Goal: Complete application form

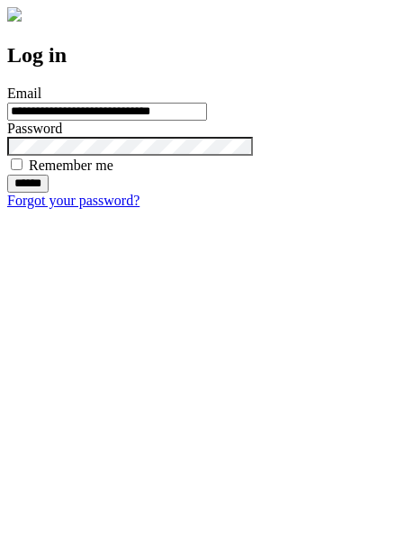
type input "**********"
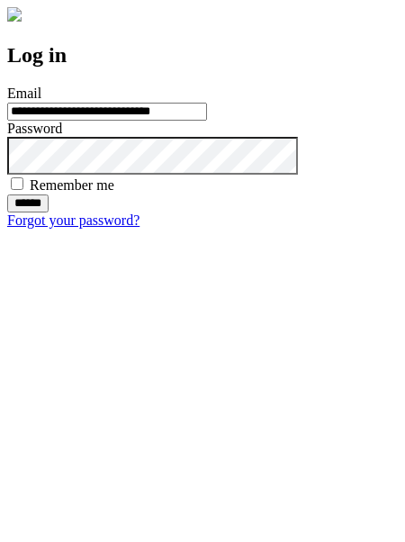
click at [49, 213] on input "******" at bounding box center [27, 204] width 41 height 18
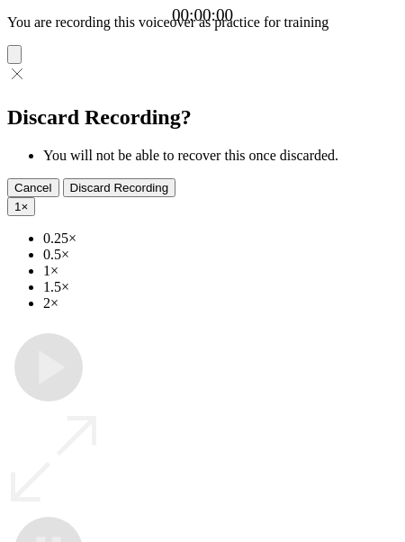
type input "**********"
